Goal: Navigation & Orientation: Find specific page/section

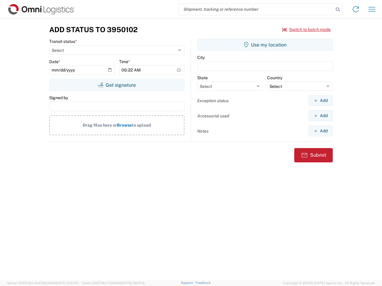
click at [256, 9] on input "search" at bounding box center [256, 9] width 154 height 11
click at [338, 10] on icon at bounding box center [337, 9] width 8 height 8
click at [355, 9] on icon at bounding box center [356, 9] width 10 height 10
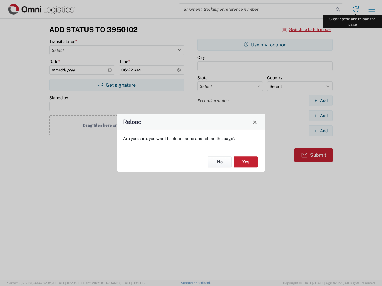
click at [372, 9] on div "Reload Are you sure, you want to clear cache and reload the page? No Yes" at bounding box center [191, 143] width 382 height 286
click at [306, 30] on div "Reload Are you sure, you want to clear cache and reload the page? No Yes" at bounding box center [191, 143] width 382 height 286
click at [117, 85] on div "Reload Are you sure, you want to clear cache and reload the page? No Yes" at bounding box center [191, 143] width 382 height 286
click at [265, 45] on div "Reload Are you sure, you want to clear cache and reload the page? No Yes" at bounding box center [191, 143] width 382 height 286
click at [320, 101] on div "Reload Are you sure, you want to clear cache and reload the page? No Yes" at bounding box center [191, 143] width 382 height 286
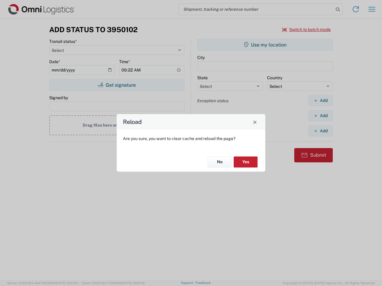
click at [320, 116] on div "Reload Are you sure, you want to clear cache and reload the page? No Yes" at bounding box center [191, 143] width 382 height 286
click at [320, 131] on div "Reload Are you sure, you want to clear cache and reload the page? No Yes" at bounding box center [191, 143] width 382 height 286
